Goal: Book appointment/travel/reservation

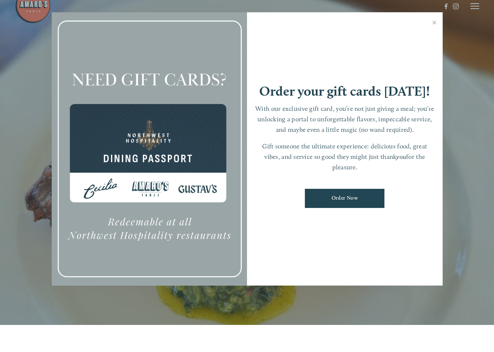
scroll to position [15, 0]
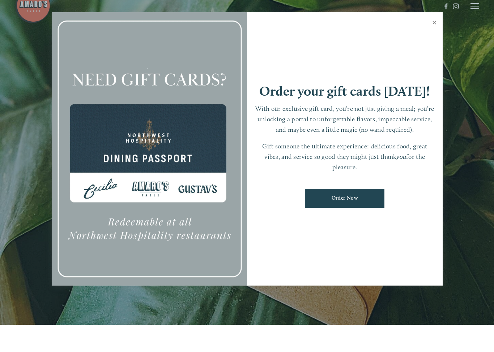
click at [434, 40] on link "Close" at bounding box center [434, 50] width 14 height 20
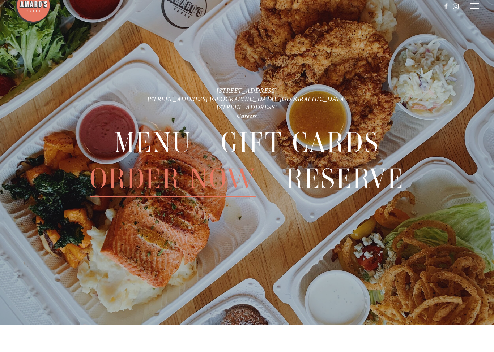
click at [475, 30] on icon at bounding box center [474, 33] width 9 height 7
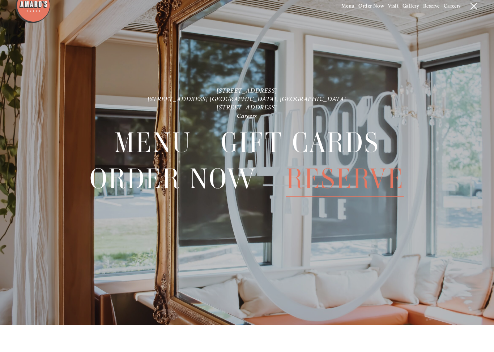
click at [318, 188] on span "Reserve" at bounding box center [345, 206] width 118 height 36
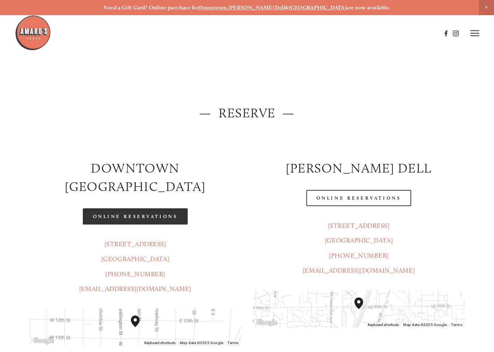
click at [93, 209] on link "Online Reservations" at bounding box center [135, 217] width 105 height 16
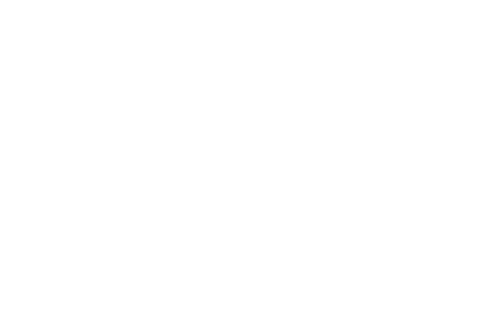
scroll to position [15, 0]
